Goal: Answer question/provide support

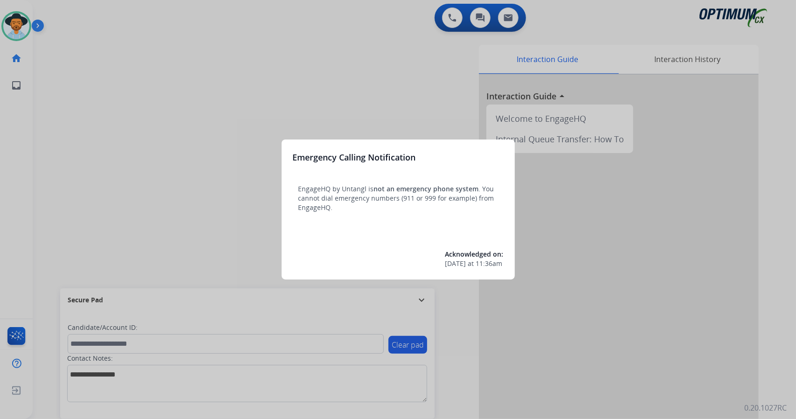
click at [117, 147] on div at bounding box center [398, 209] width 796 height 419
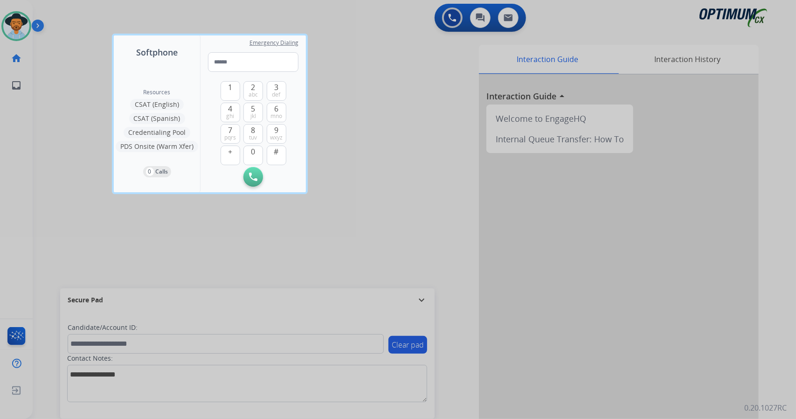
click at [97, 141] on div at bounding box center [398, 209] width 796 height 419
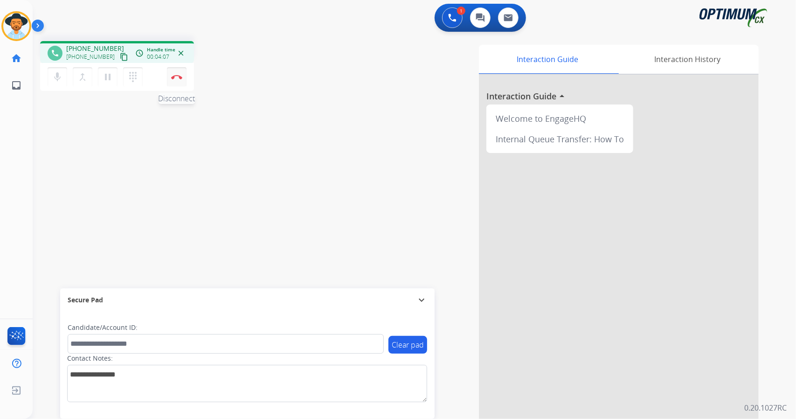
click at [179, 83] on button "Disconnect" at bounding box center [177, 77] width 20 height 20
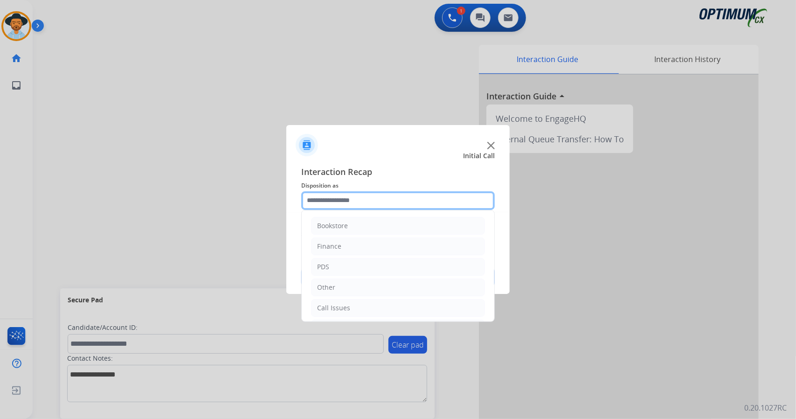
click at [338, 194] on input "text" at bounding box center [397, 200] width 193 height 19
click at [370, 264] on li "Initial Application" at bounding box center [398, 268] width 174 height 18
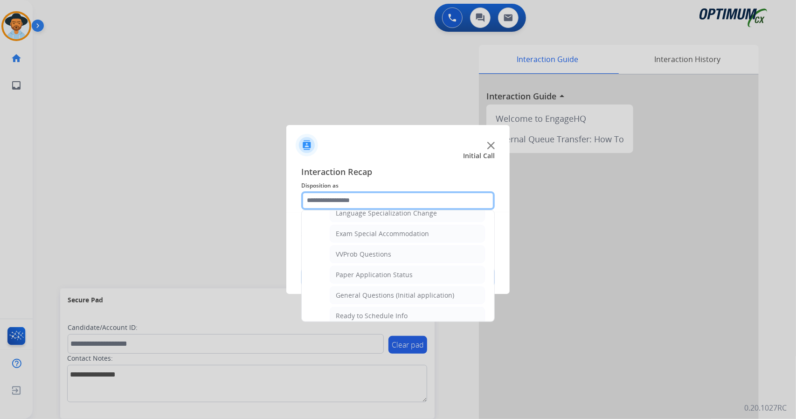
scroll to position [476, 0]
click at [364, 288] on div "General Questions (Initial application)" at bounding box center [395, 292] width 118 height 9
type input "**********"
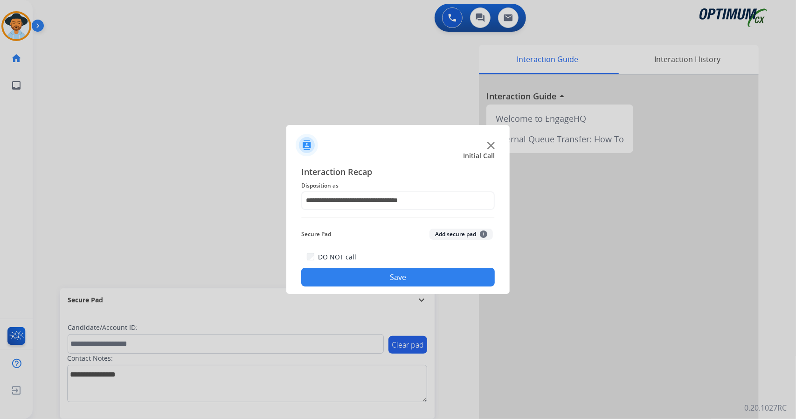
click at [358, 277] on button "Save" at bounding box center [397, 277] width 193 height 19
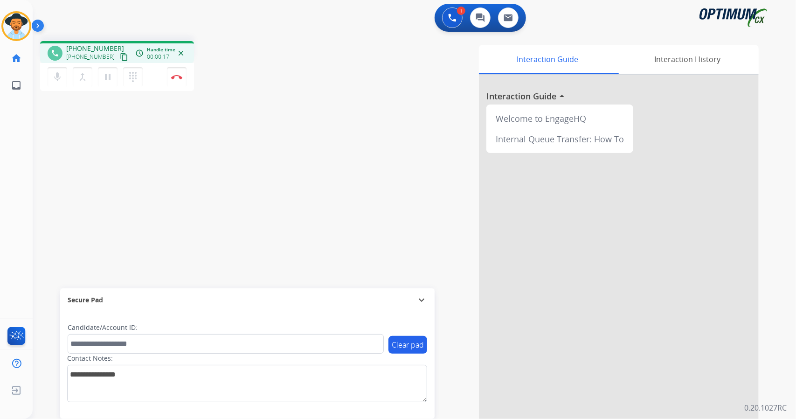
click at [304, 403] on div "Clear pad Candidate/Account ID: Contact Notes:" at bounding box center [247, 364] width 374 height 107
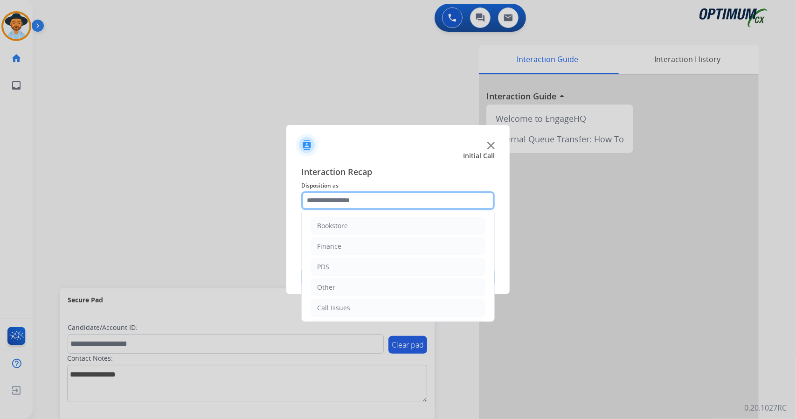
click at [371, 206] on input "text" at bounding box center [397, 200] width 193 height 19
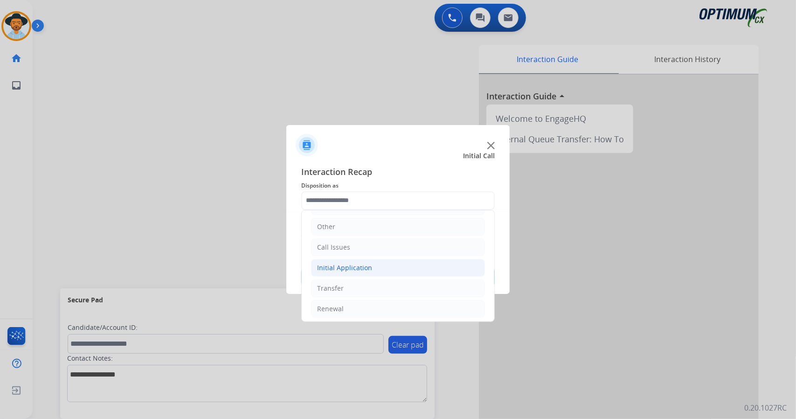
click at [380, 264] on li "Initial Application" at bounding box center [398, 268] width 174 height 18
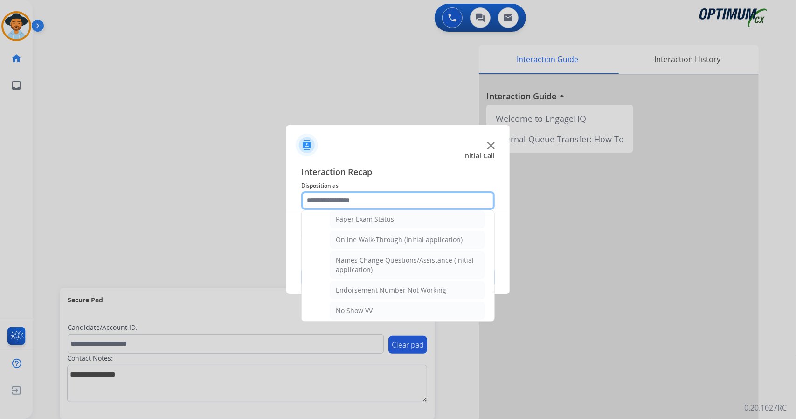
scroll to position [186, 0]
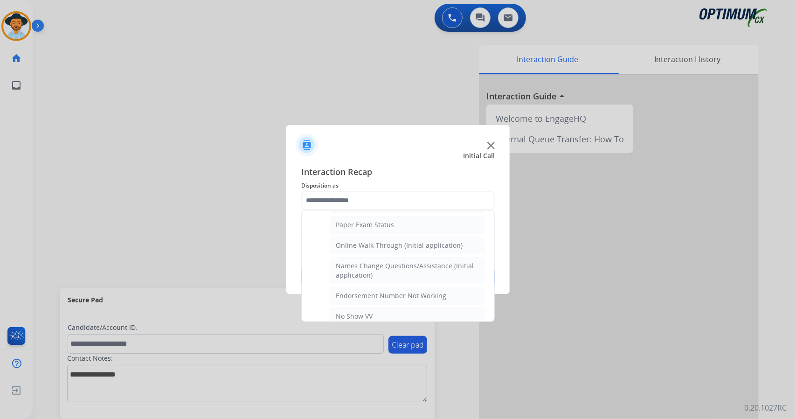
click at [380, 264] on div "Names Change Questions/Assistance (Initial application)" at bounding box center [407, 270] width 143 height 19
type input "**********"
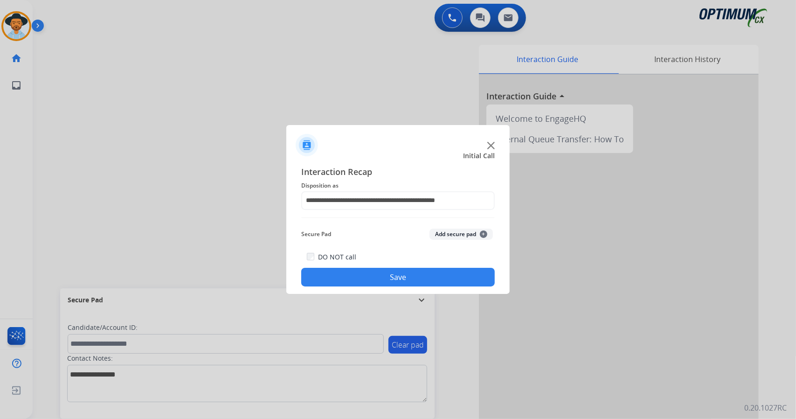
click at [384, 276] on button "Save" at bounding box center [397, 277] width 193 height 19
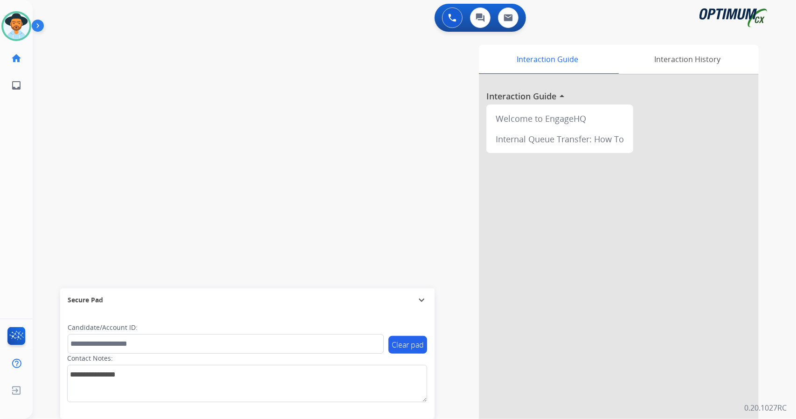
click at [111, 64] on div "swap_horiz Break voice bridge close_fullscreen Connect 3-Way Call merge_type Se…" at bounding box center [403, 228] width 741 height 389
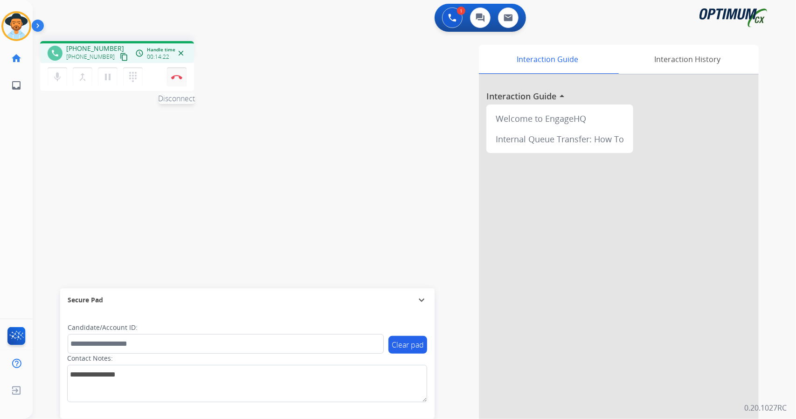
click at [182, 83] on button "Disconnect" at bounding box center [177, 77] width 20 height 20
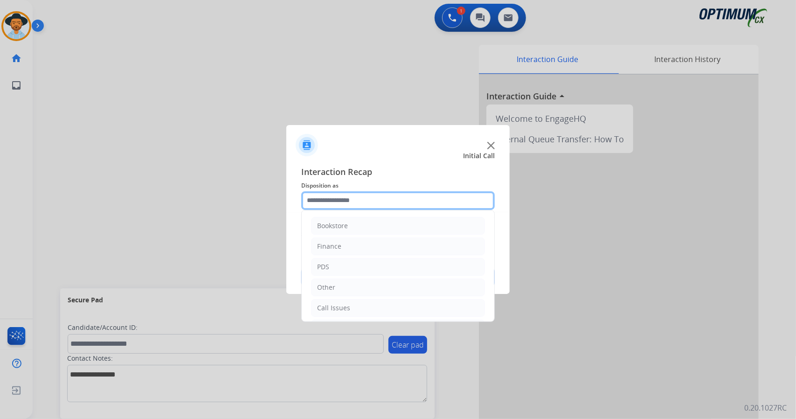
click at [378, 203] on input "text" at bounding box center [397, 200] width 193 height 19
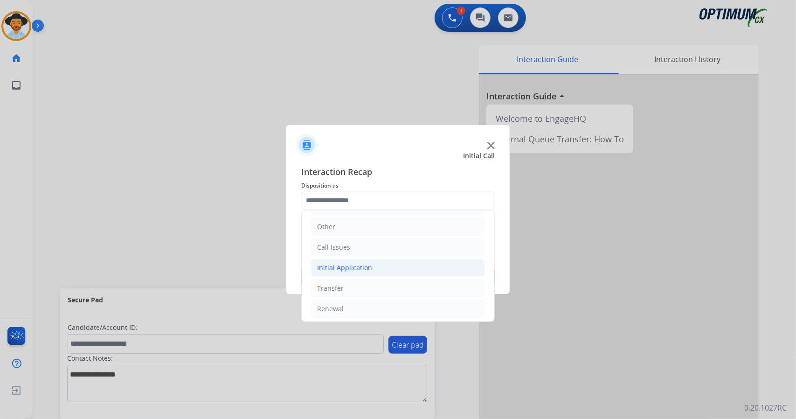
click at [385, 261] on li "Initial Application" at bounding box center [398, 268] width 174 height 18
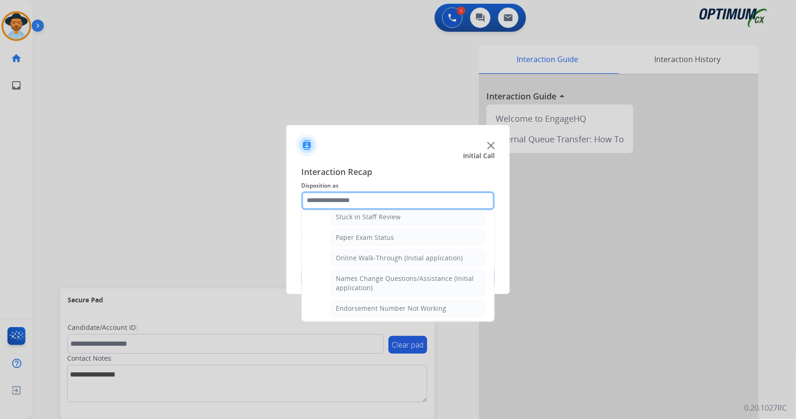
scroll to position [173, 0]
click at [385, 261] on li "Online Walk-Through (Initial application)" at bounding box center [407, 257] width 155 height 18
type input "**********"
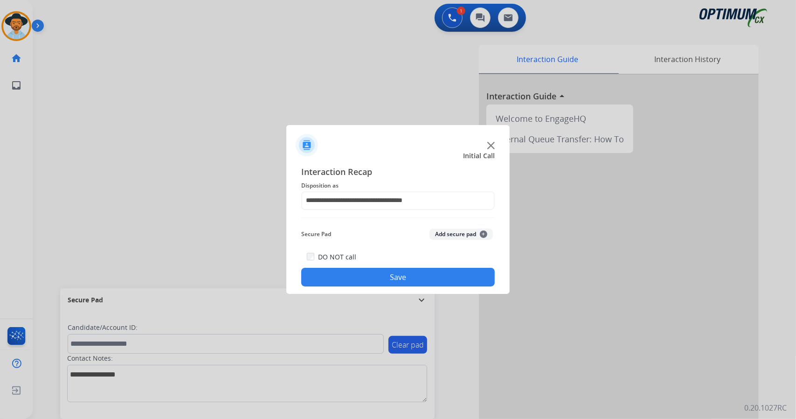
click at [391, 273] on button "Save" at bounding box center [397, 277] width 193 height 19
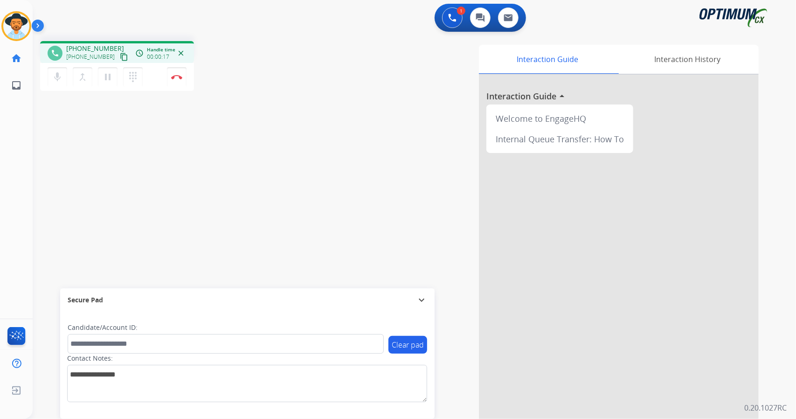
click at [336, 234] on div "Interaction Guide Interaction History Interaction Guide arrow_drop_up Welcome t…" at bounding box center [527, 234] width 461 height 378
click at [182, 82] on button "Disconnect" at bounding box center [177, 77] width 20 height 20
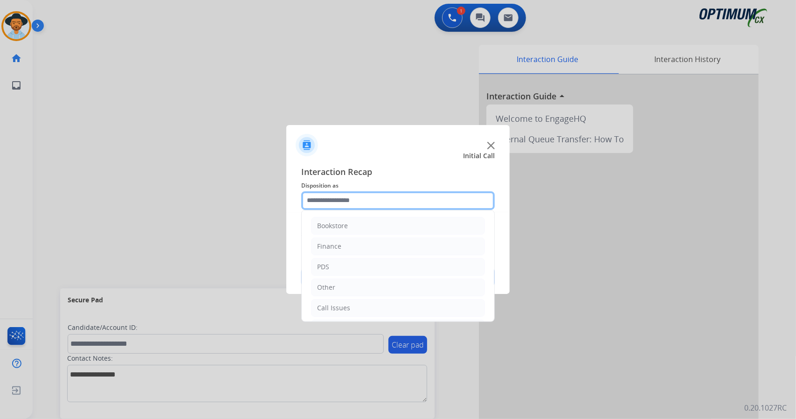
click at [323, 206] on input "text" at bounding box center [397, 200] width 193 height 19
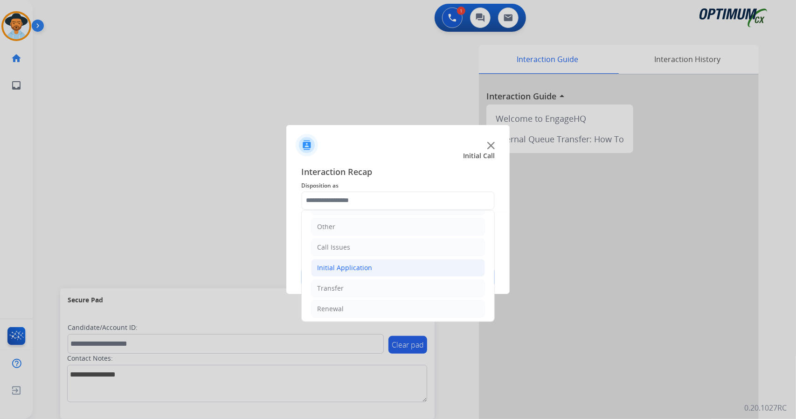
click at [359, 259] on li "Initial Application" at bounding box center [398, 268] width 174 height 18
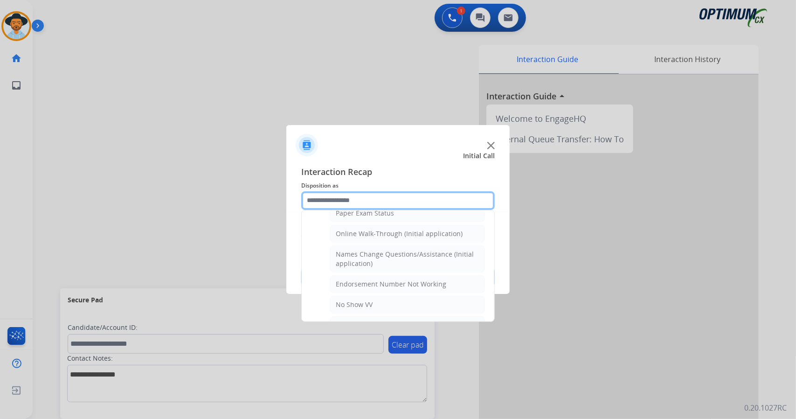
scroll to position [208, 0]
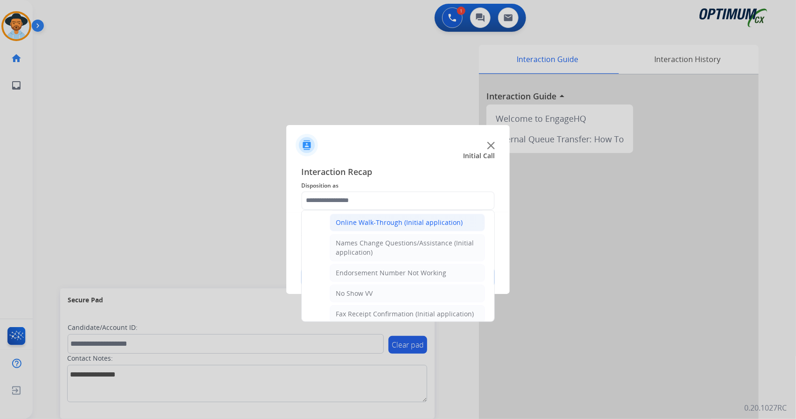
click at [362, 221] on div "Online Walk-Through (Initial application)" at bounding box center [399, 222] width 127 height 9
type input "**********"
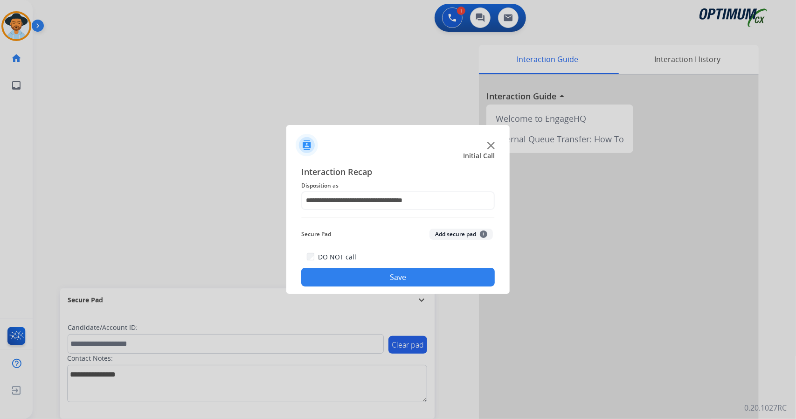
click at [374, 272] on button "Save" at bounding box center [397, 277] width 193 height 19
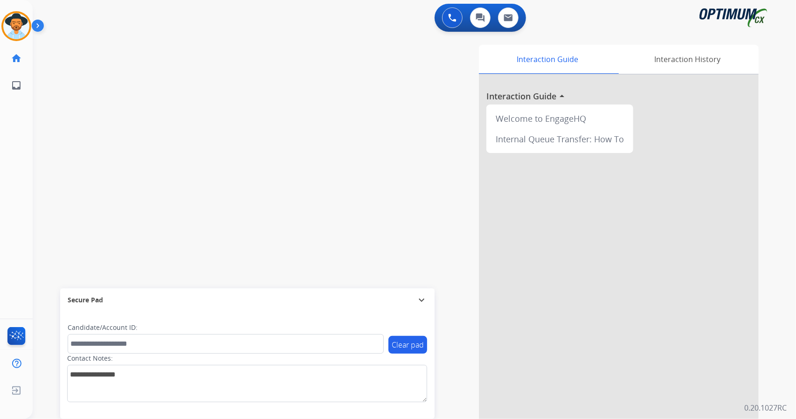
click at [20, 41] on div "[PERSON_NAME] AfterCallWork Edit Avatar Agent: [PERSON_NAME] Profile: OCX Train…" at bounding box center [16, 49] width 33 height 99
click at [15, 25] on img at bounding box center [16, 26] width 26 height 26
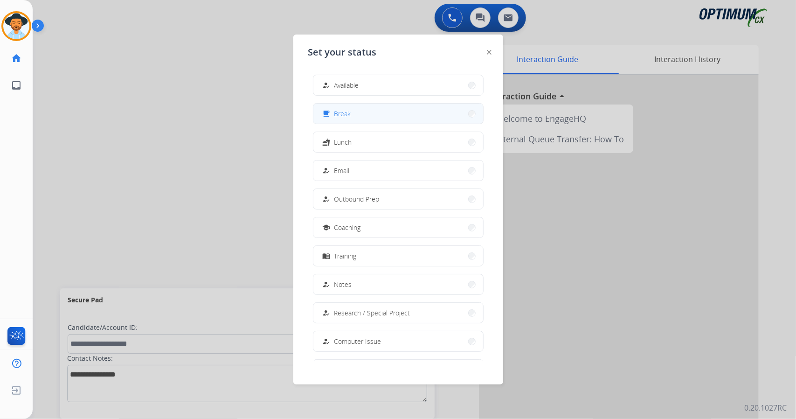
click at [335, 110] on div "free_breakfast Break" at bounding box center [336, 113] width 30 height 11
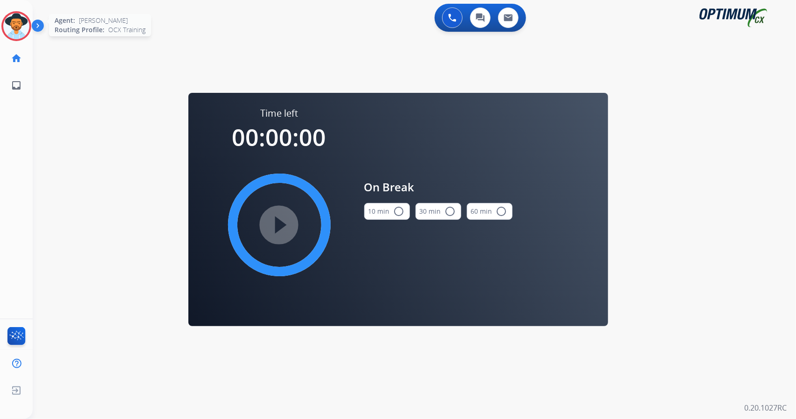
click at [10, 30] on img at bounding box center [16, 26] width 26 height 26
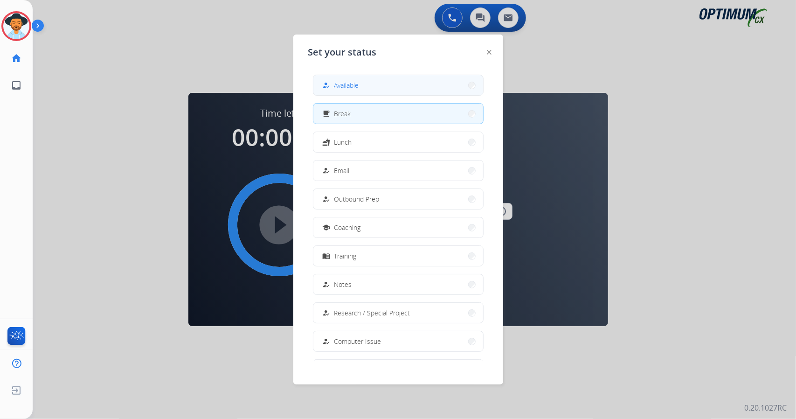
click at [369, 85] on button "how_to_reg Available" at bounding box center [398, 85] width 170 height 20
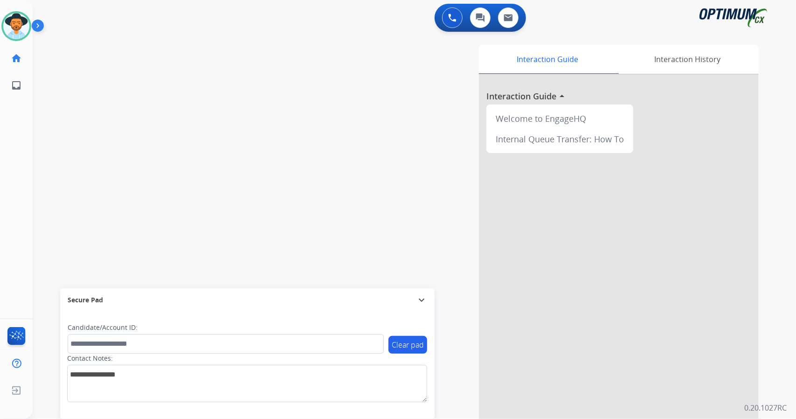
click at [10, 132] on div "[PERSON_NAME] Available Edit Avatar Agent: [PERSON_NAME] Profile: OCX Training …" at bounding box center [16, 209] width 33 height 419
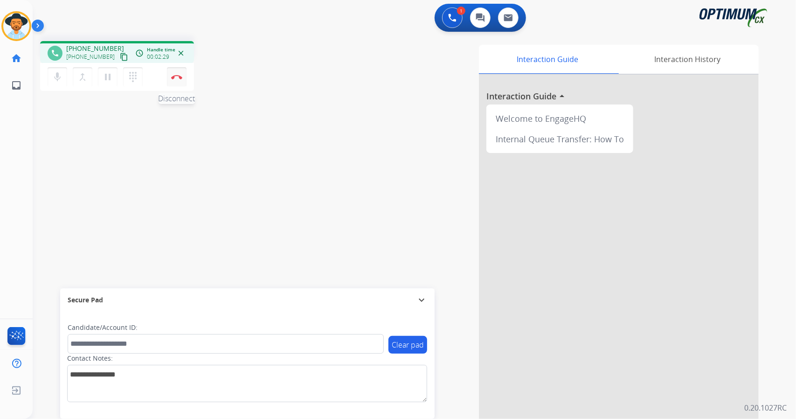
click at [176, 77] on img at bounding box center [176, 77] width 11 height 5
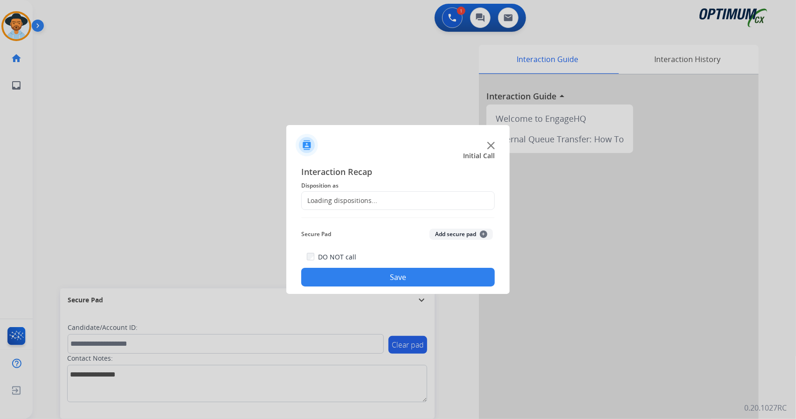
click at [407, 197] on div "Loading dispositions..." at bounding box center [397, 200] width 193 height 19
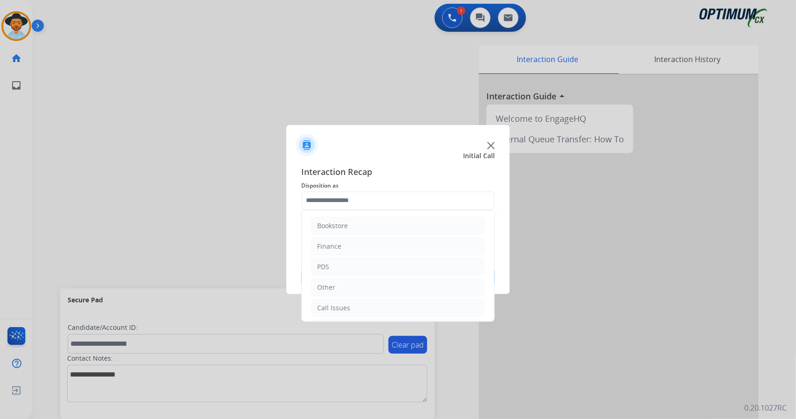
click at [407, 197] on input "text" at bounding box center [397, 200] width 193 height 19
click at [370, 262] on li "Initial Application" at bounding box center [398, 268] width 174 height 18
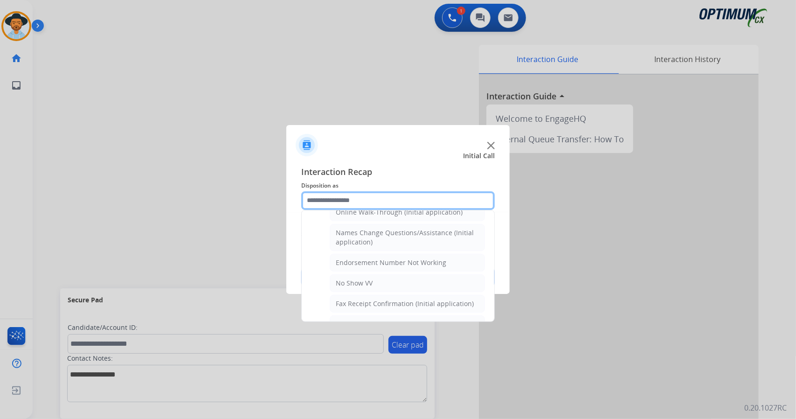
scroll to position [219, 0]
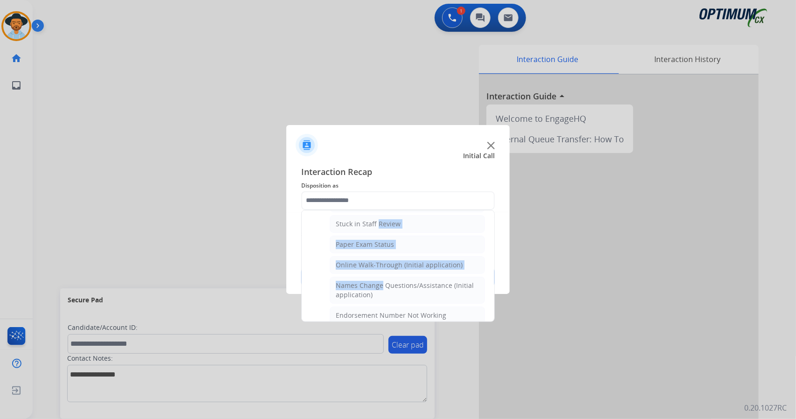
click at [375, 215] on ul "Credential Resend (Initial application) Appeals Stuck in Staff Review Paper Exa…" at bounding box center [398, 423] width 174 height 499
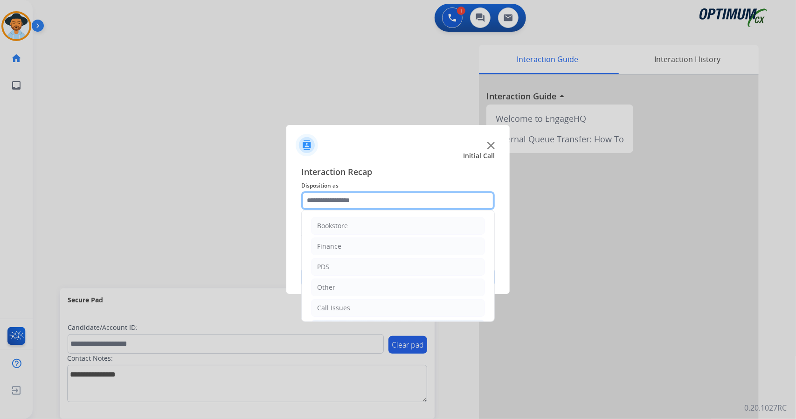
click at [363, 195] on input "text" at bounding box center [397, 200] width 193 height 19
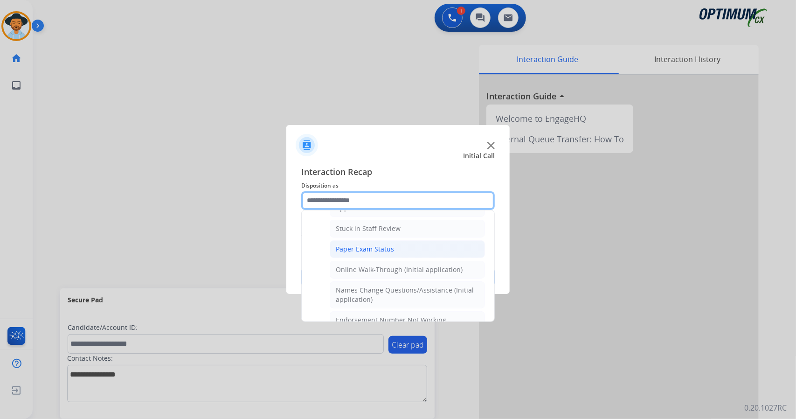
scroll to position [162, 0]
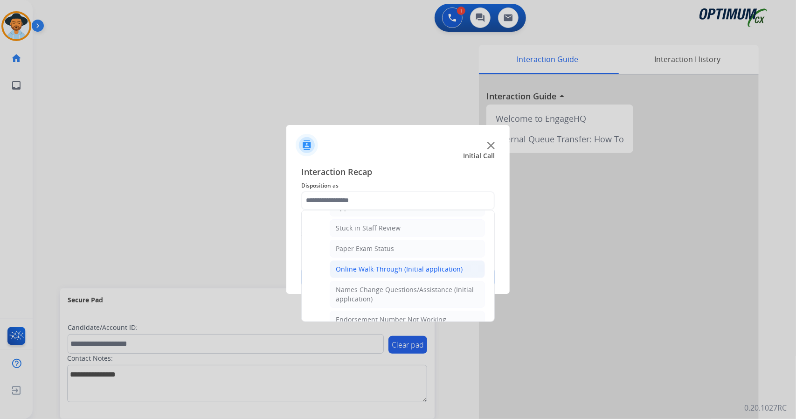
click at [365, 260] on li "Online Walk-Through (Initial application)" at bounding box center [407, 269] width 155 height 18
type input "**********"
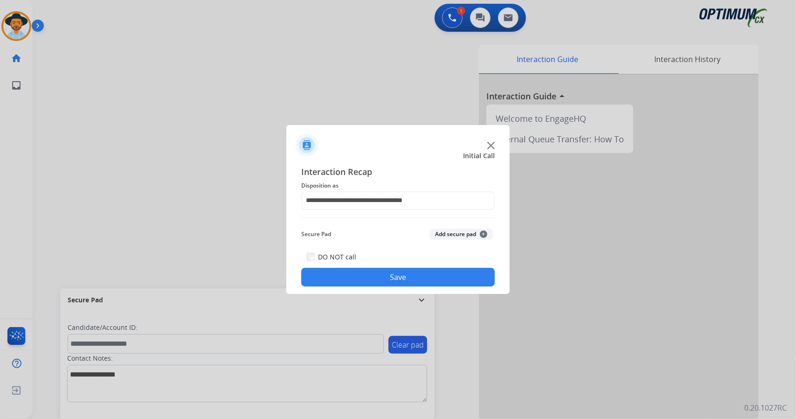
click at [364, 276] on button "Save" at bounding box center [397, 277] width 193 height 19
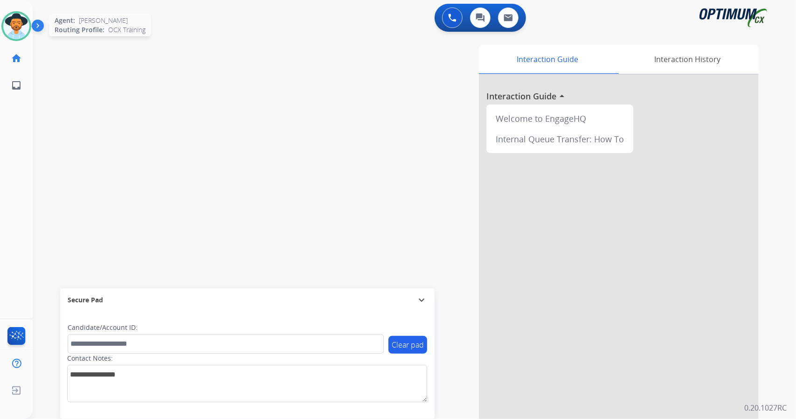
click at [9, 29] on img at bounding box center [16, 26] width 26 height 26
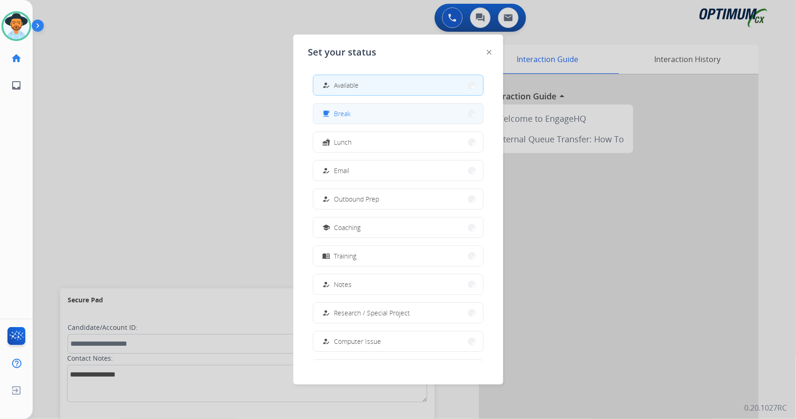
click at [355, 115] on button "free_breakfast Break" at bounding box center [398, 113] width 170 height 20
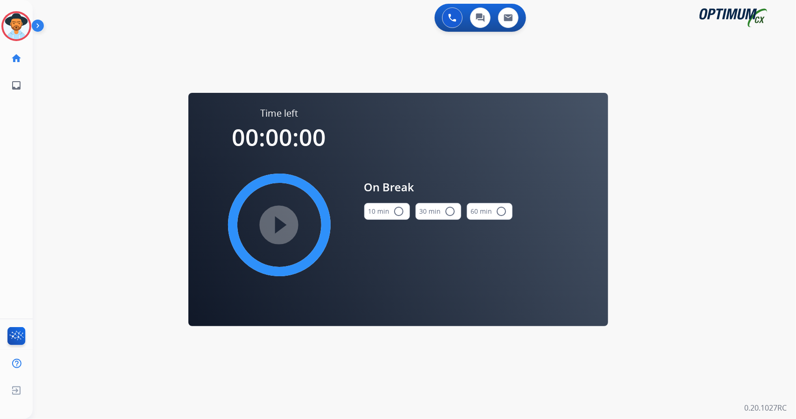
click at [741, 240] on div "0 Voice Interactions 0 Chat Interactions 0 Email Interactions swap_horiz Break …" at bounding box center [414, 209] width 763 height 419
click at [392, 209] on button "10 min radio_button_unchecked" at bounding box center [387, 211] width 46 height 17
click at [274, 219] on mat-icon "play_circle_filled" at bounding box center [279, 224] width 11 height 11
click at [15, 36] on icon at bounding box center [16, 26] width 30 height 30
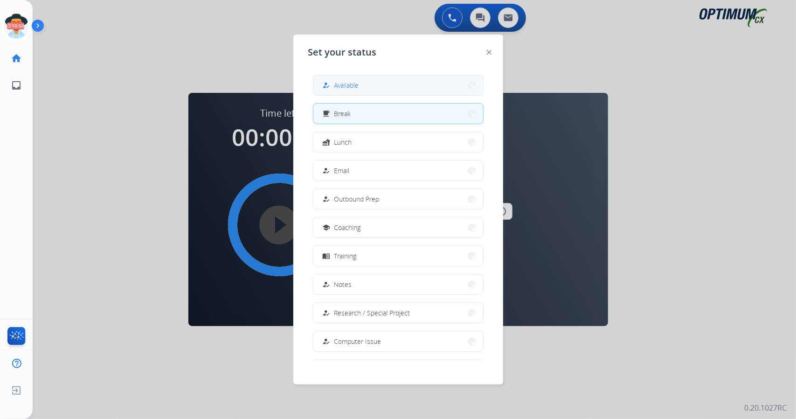
click at [334, 91] on button "how_to_reg Available" at bounding box center [398, 85] width 170 height 20
